Goal: Check status: Check status

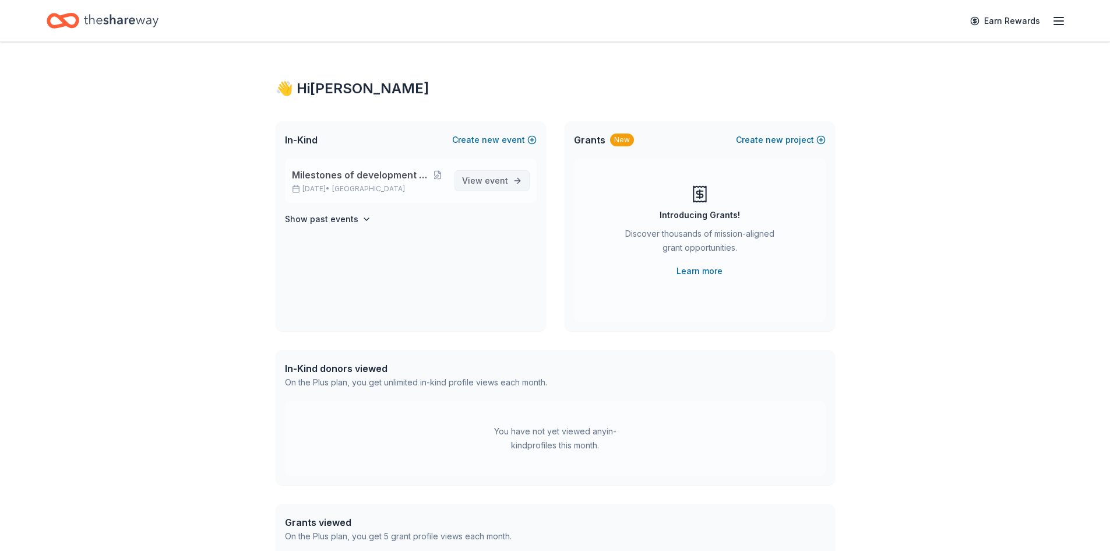
click at [504, 174] on span "View event" at bounding box center [485, 181] width 46 height 14
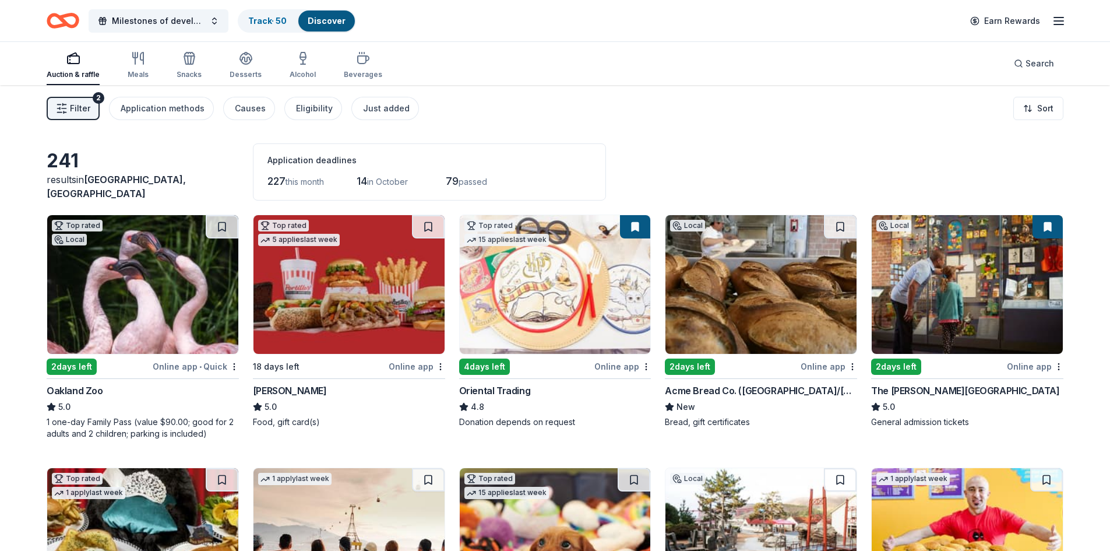
click at [87, 110] on span "Filter" at bounding box center [80, 108] width 20 height 14
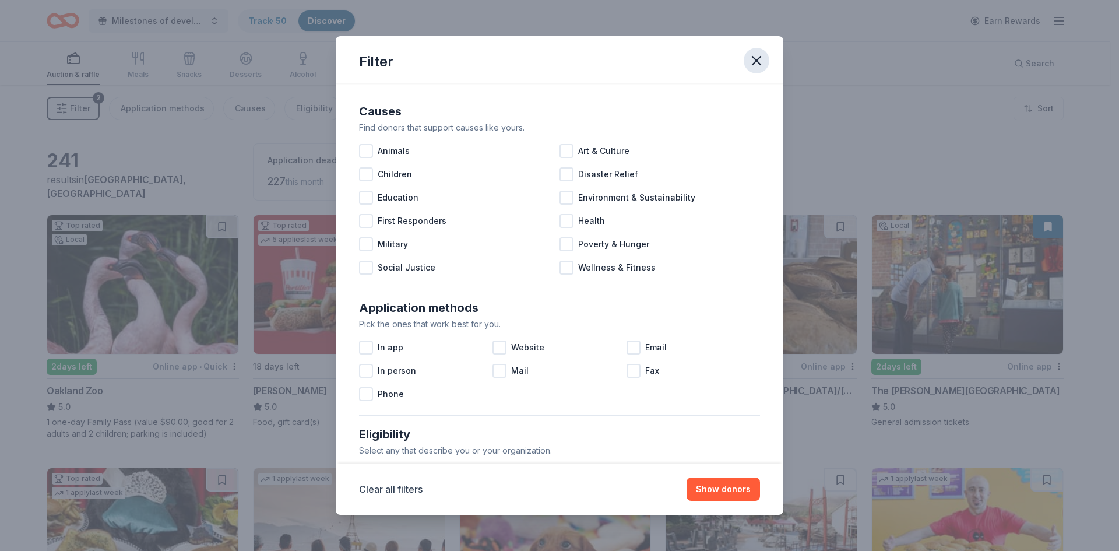
click at [750, 61] on icon "button" at bounding box center [756, 60] width 16 height 16
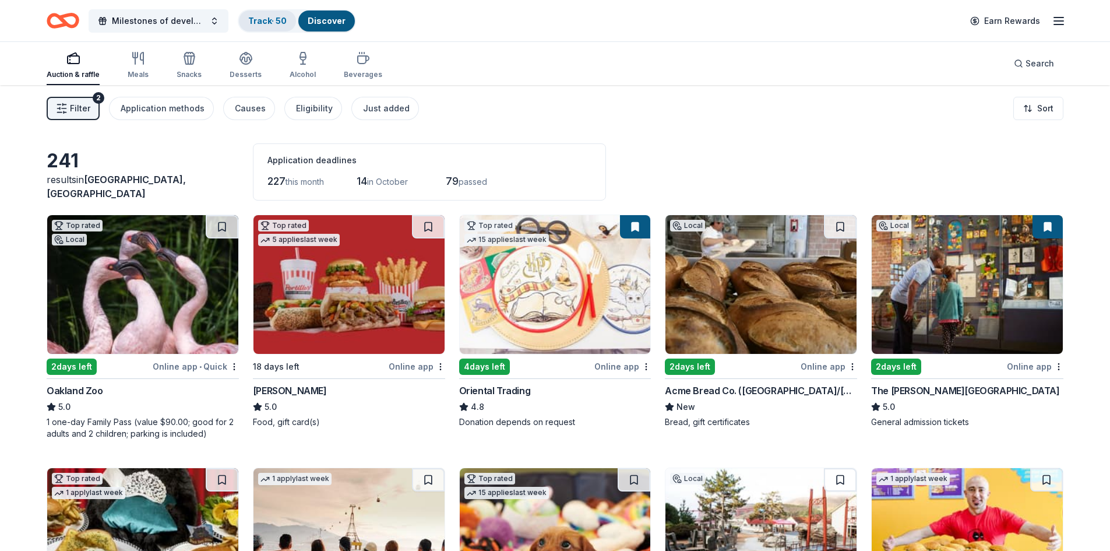
click at [286, 20] on link "Track · 50" at bounding box center [267, 21] width 38 height 10
click at [309, 23] on link "Discover" at bounding box center [327, 21] width 38 height 10
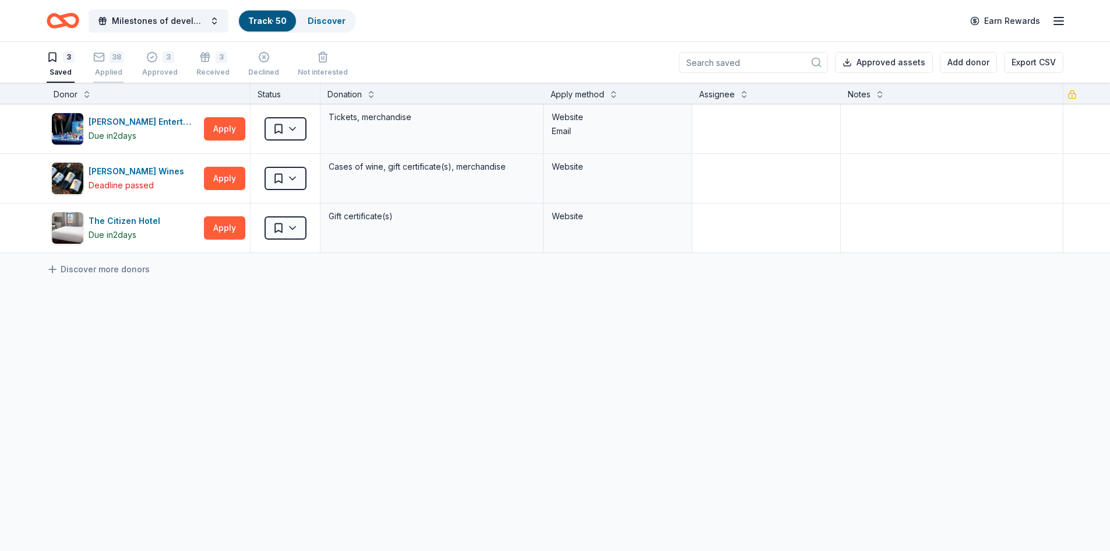
click at [116, 67] on div "38 Applied" at bounding box center [108, 64] width 30 height 26
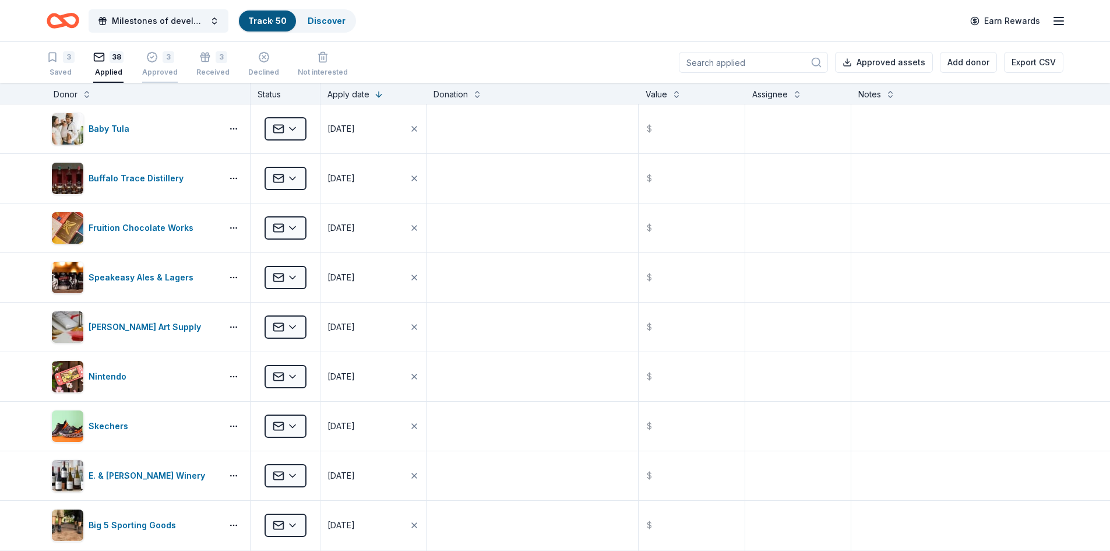
click at [156, 67] on div "3 Approved" at bounding box center [160, 64] width 36 height 26
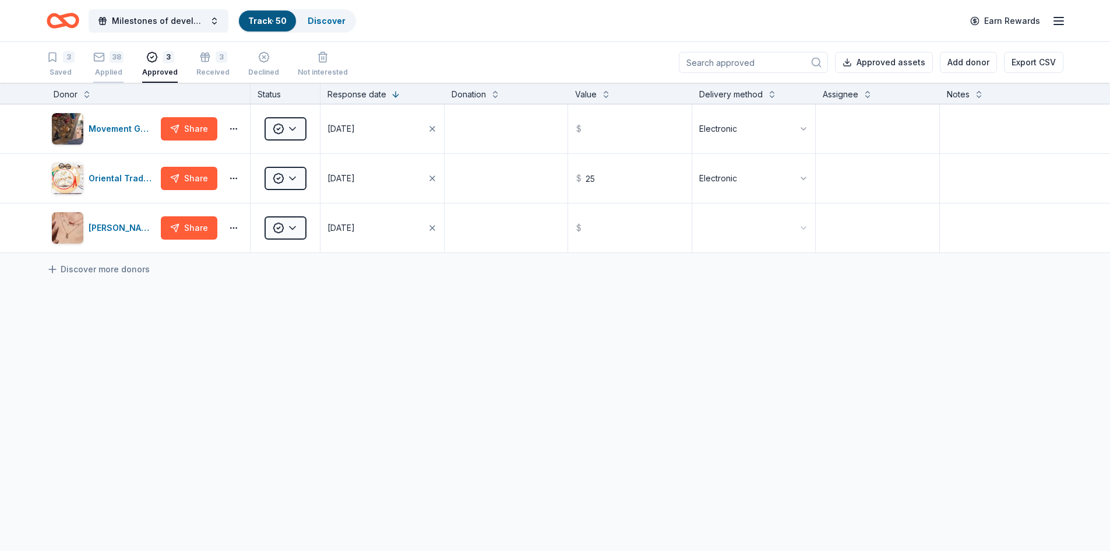
click at [103, 73] on div "Applied" at bounding box center [108, 72] width 30 height 9
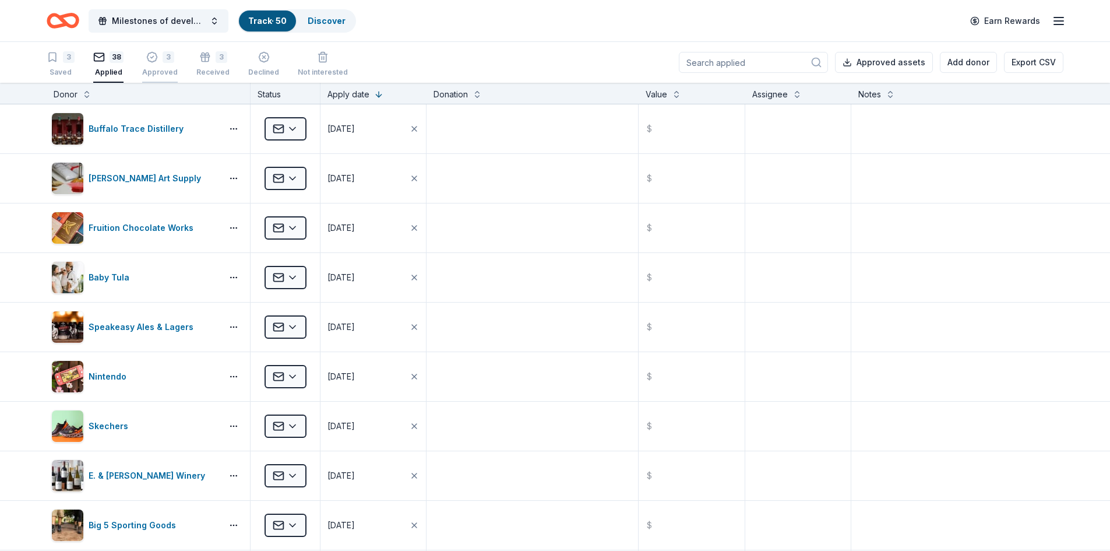
click at [154, 70] on div "Approved" at bounding box center [160, 72] width 36 height 9
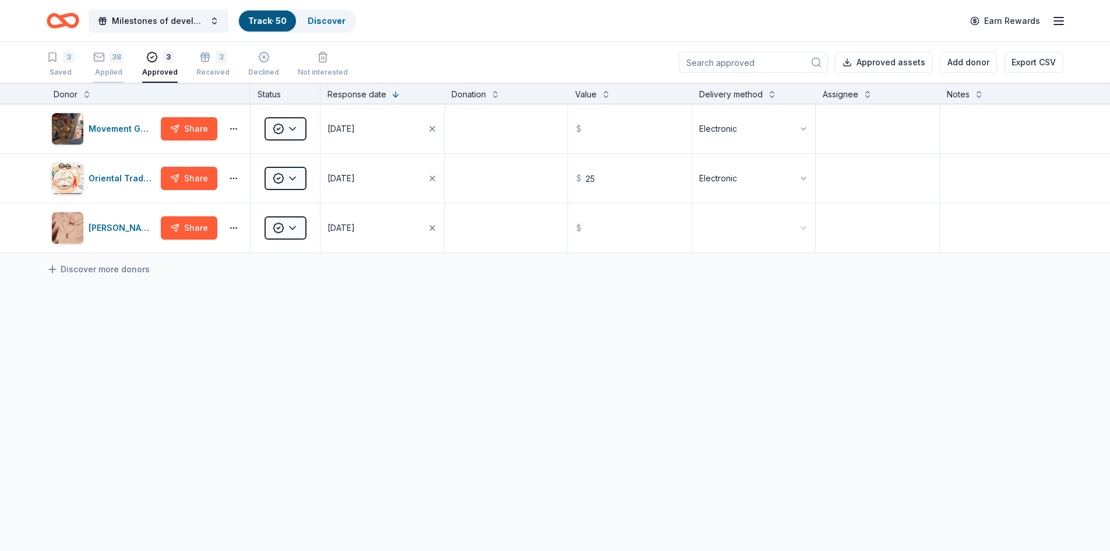
click at [106, 64] on div "38 Applied" at bounding box center [108, 64] width 30 height 26
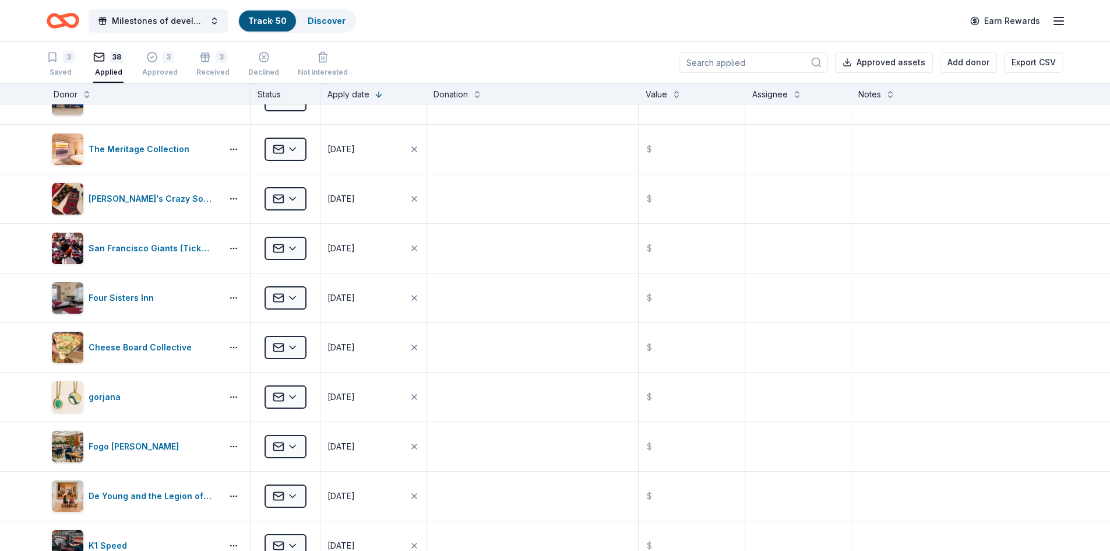
scroll to position [1166, 0]
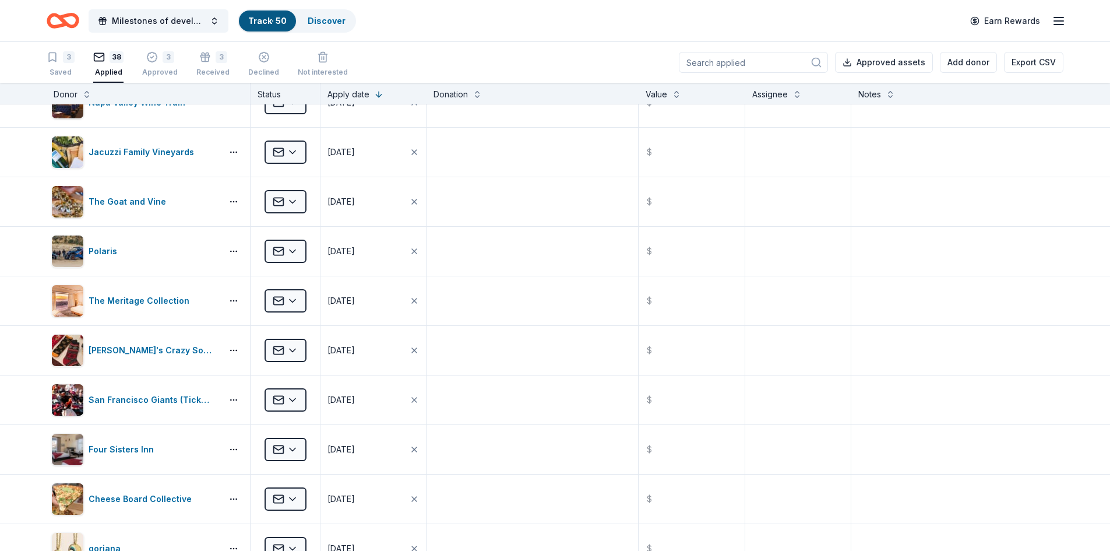
click at [112, 75] on div "Applied" at bounding box center [108, 72] width 30 height 9
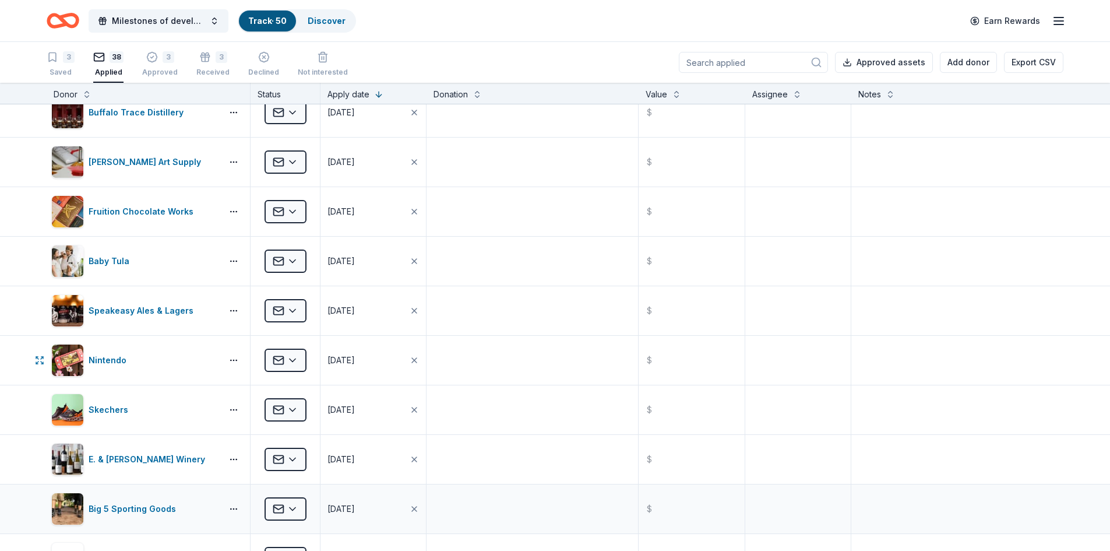
scroll to position [0, 0]
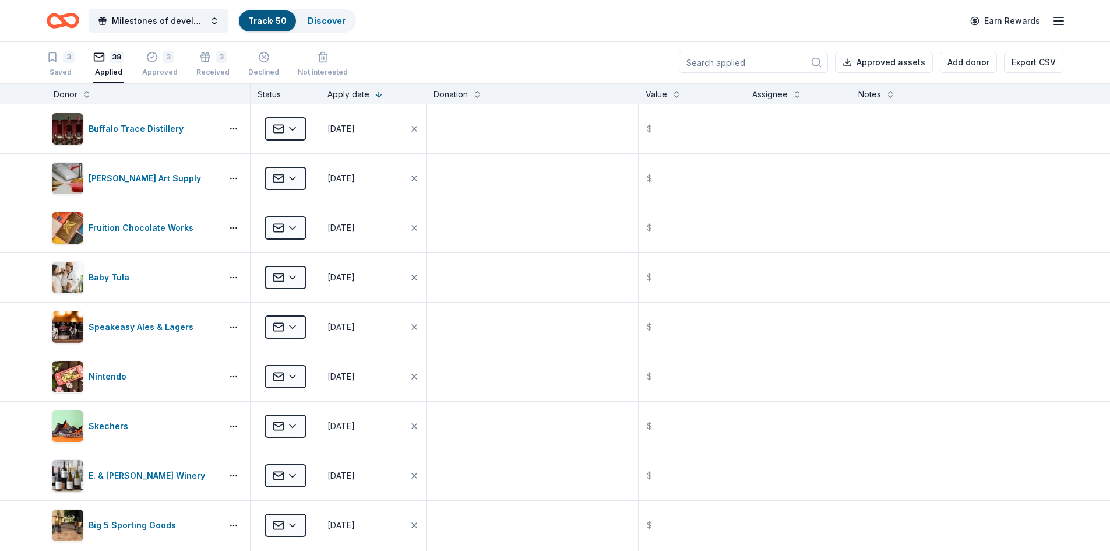
click at [272, 24] on link "Track · 50" at bounding box center [267, 21] width 38 height 10
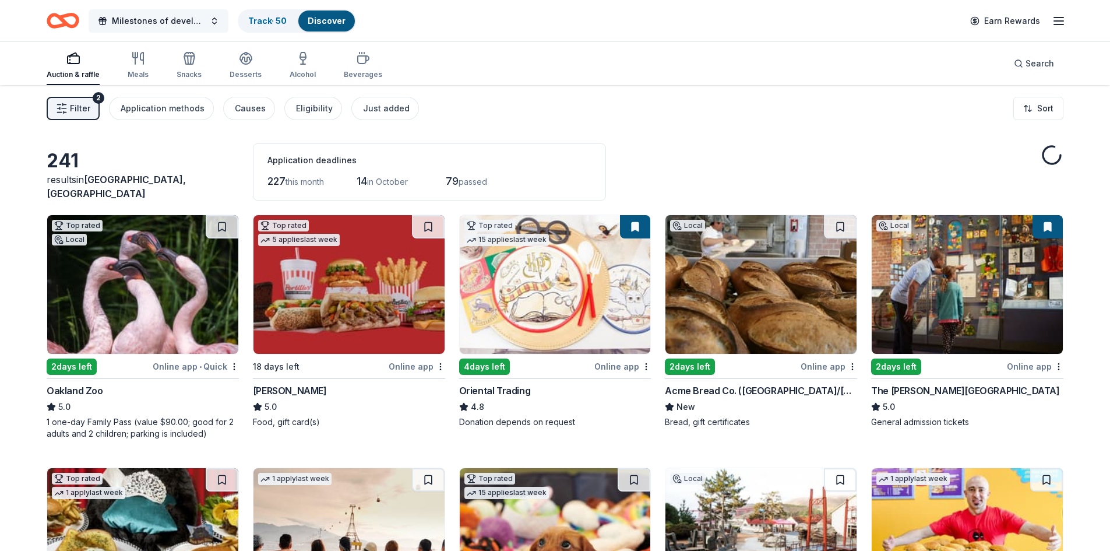
click at [116, 27] on span "Milestones of development celebrates 40 years" at bounding box center [158, 21] width 93 height 14
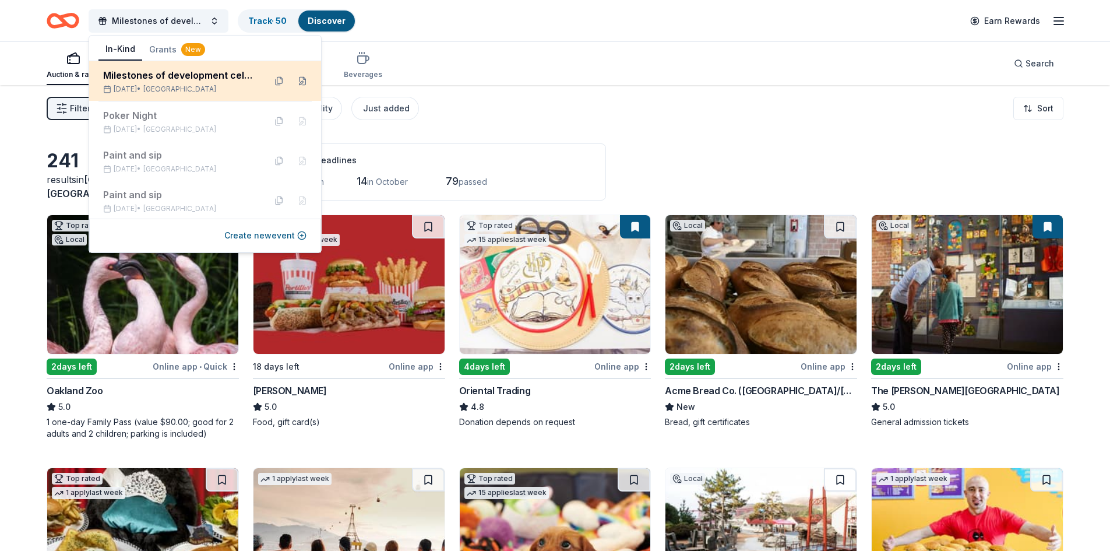
click at [136, 81] on div "Milestones of development celebrates 40 years" at bounding box center [179, 75] width 153 height 14
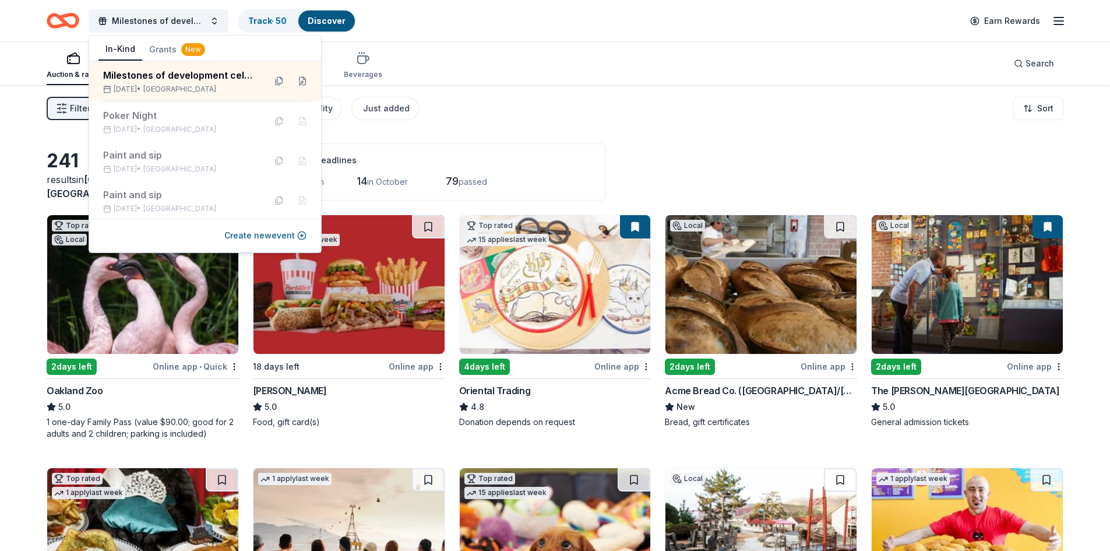
click at [332, 21] on link "Discover" at bounding box center [327, 21] width 38 height 10
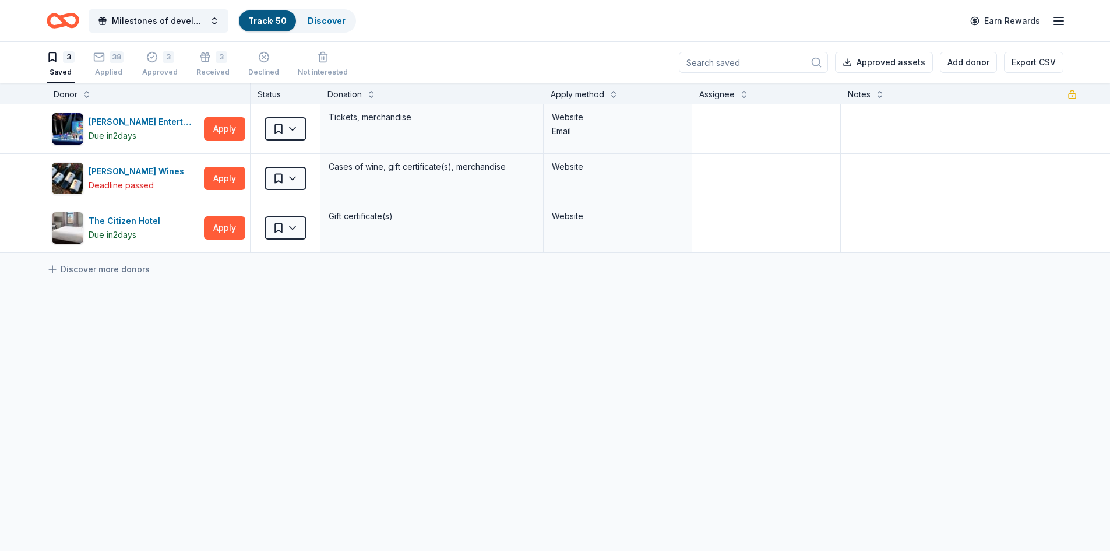
click at [274, 21] on link "Track · 50" at bounding box center [267, 21] width 38 height 10
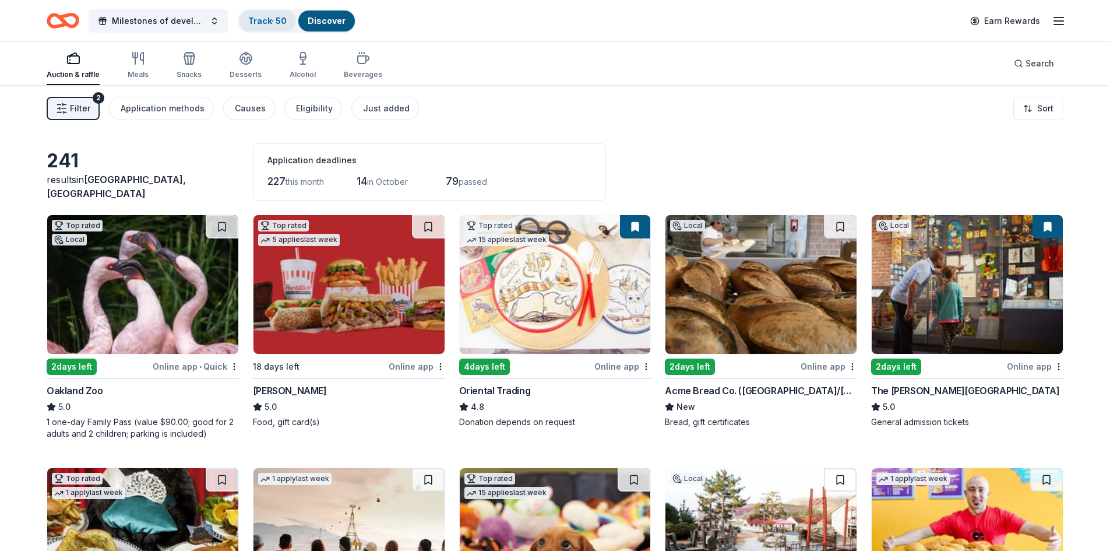
click at [249, 24] on link "Track · 50" at bounding box center [267, 21] width 38 height 10
click at [251, 24] on link "Track · 50" at bounding box center [267, 21] width 38 height 10
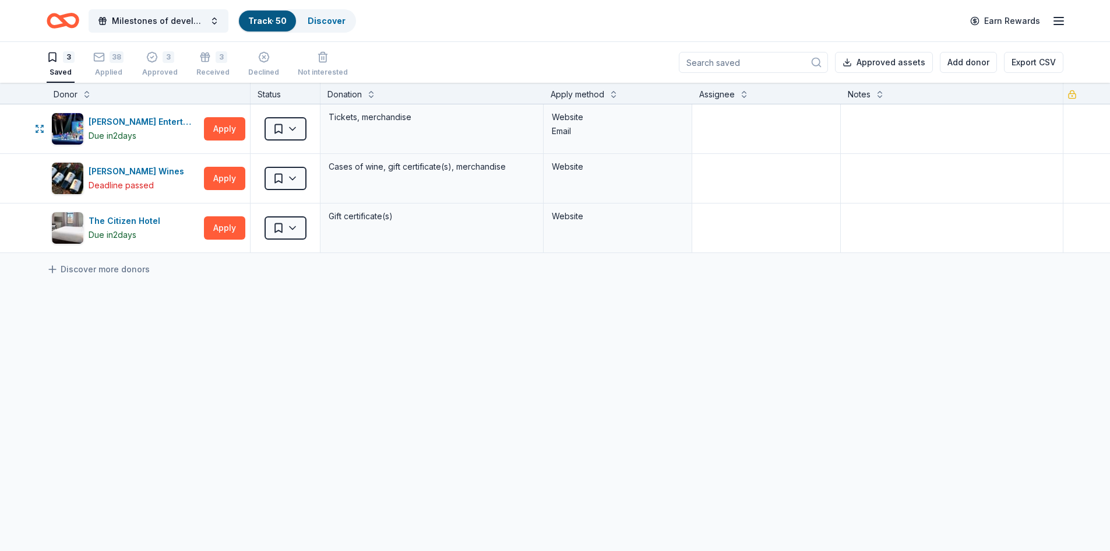
click at [74, 112] on div "button" at bounding box center [67, 128] width 33 height 33
click at [108, 73] on div "Applied" at bounding box center [108, 72] width 30 height 9
